Goal: Book appointment/travel/reservation

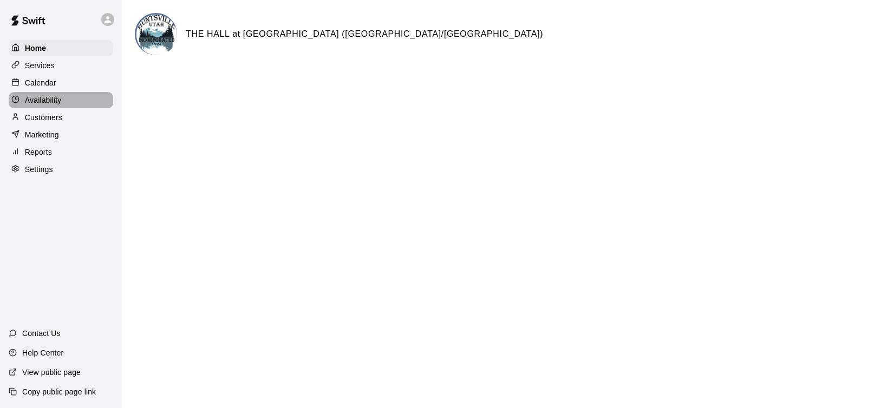
click at [51, 104] on p "Availability" at bounding box center [43, 100] width 37 height 11
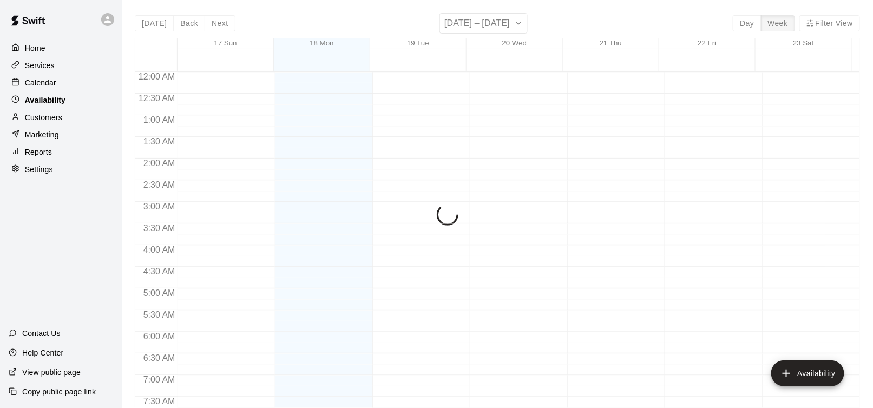
scroll to position [415, 0]
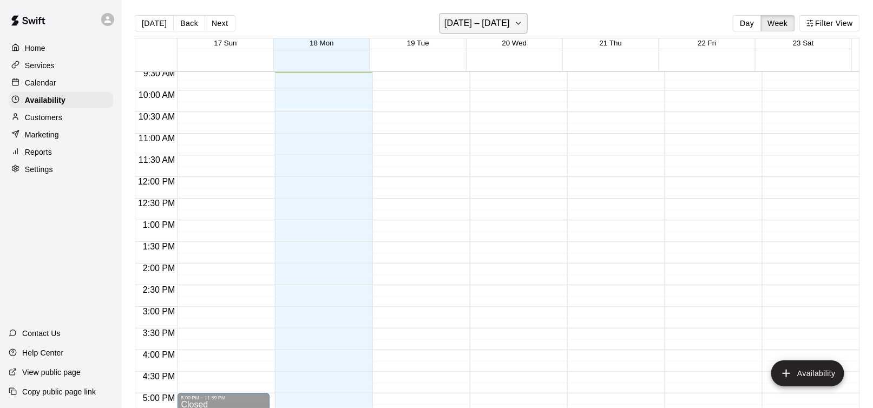
click at [514, 18] on icon "button" at bounding box center [518, 23] width 9 height 13
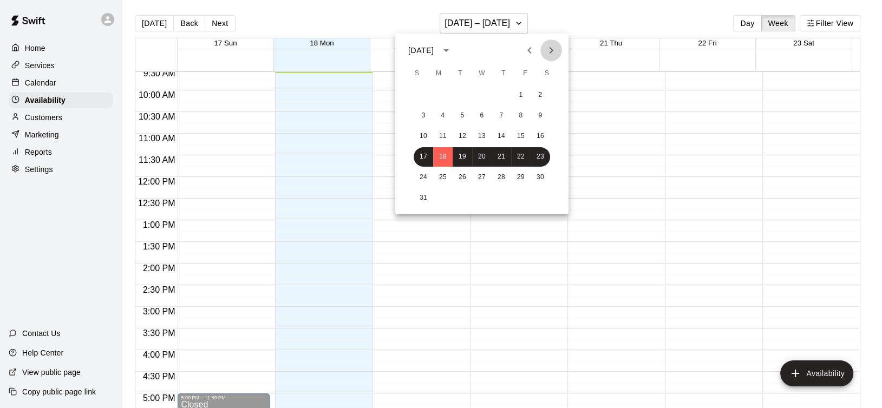
click at [545, 51] on button "Next month" at bounding box center [551, 51] width 22 height 22
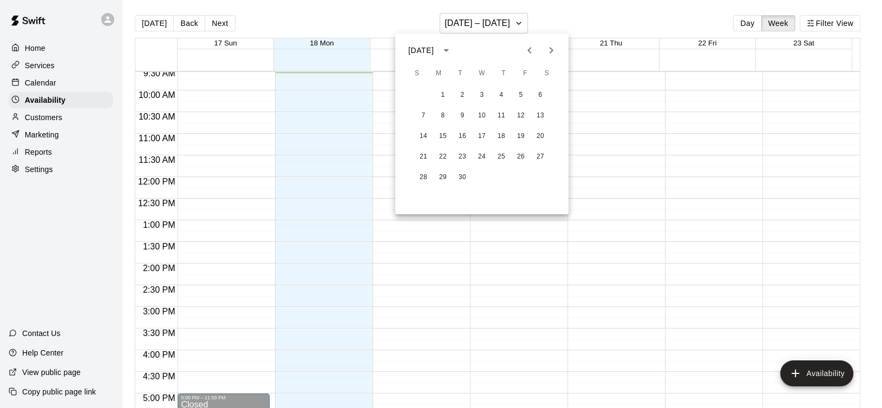
click at [549, 52] on icon "Next month" at bounding box center [551, 50] width 13 height 13
click at [439, 113] on button "6" at bounding box center [442, 115] width 19 height 19
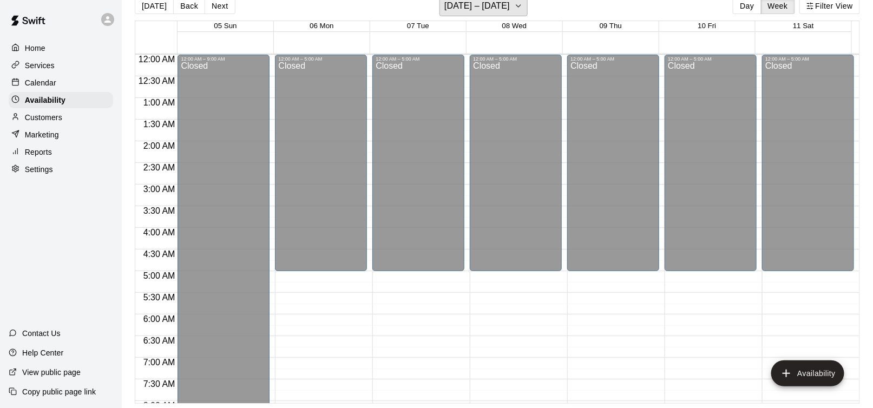
scroll to position [0, 0]
click at [48, 84] on p "Calendar" at bounding box center [40, 82] width 31 height 11
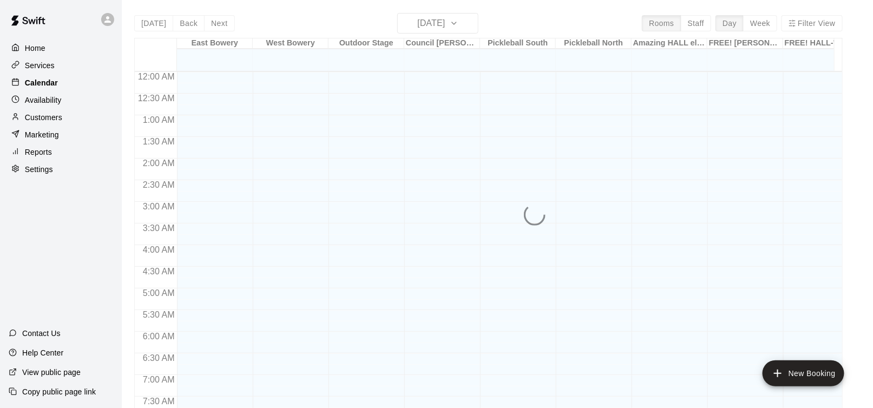
scroll to position [416, 0]
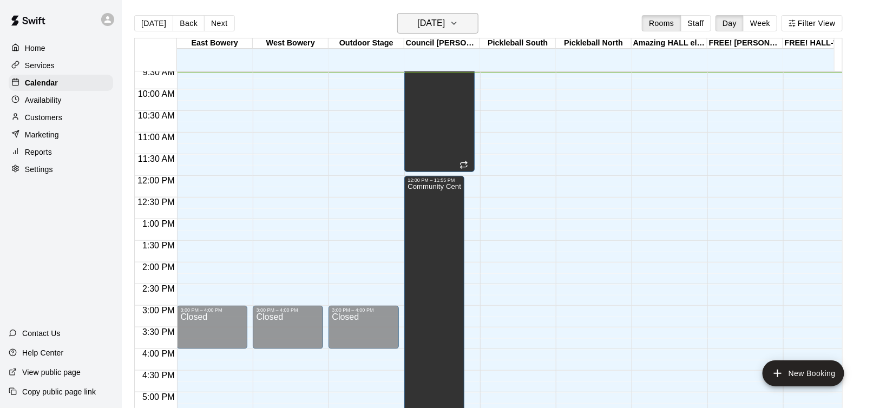
click at [459, 20] on icon "button" at bounding box center [454, 23] width 9 height 13
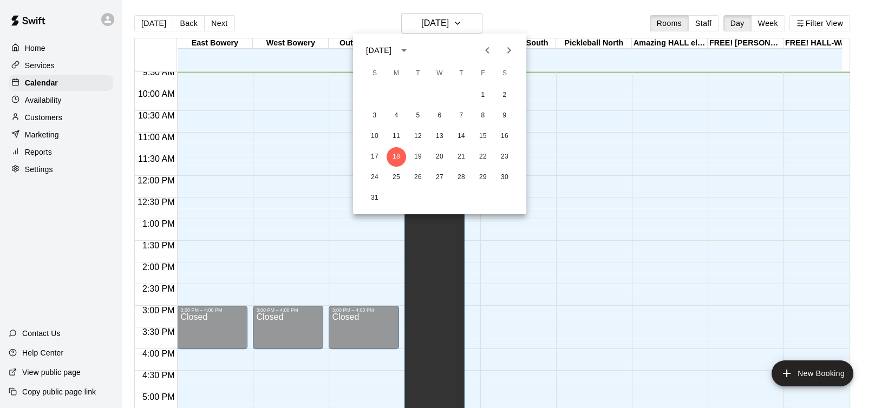
click at [508, 50] on icon "Next month" at bounding box center [508, 50] width 13 height 13
click at [398, 117] on button "6" at bounding box center [396, 115] width 19 height 19
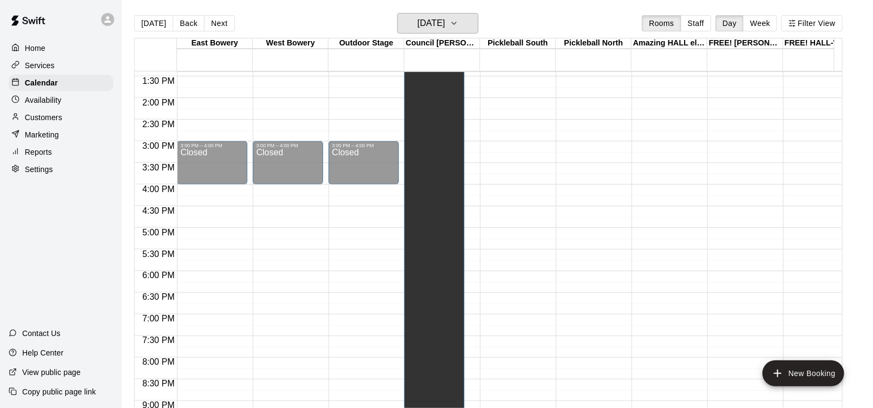
scroll to position [687, 0]
